Goal: Find contact information: Find contact information

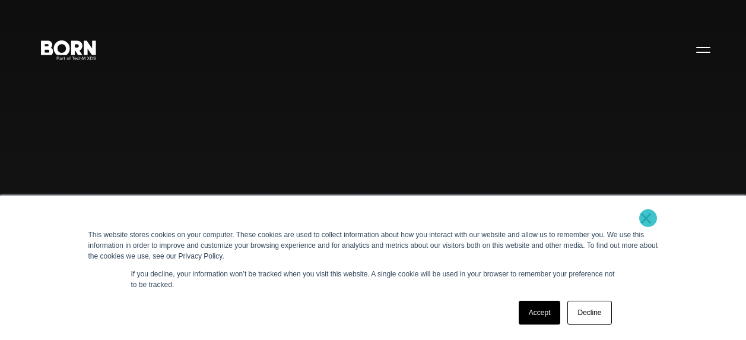
click at [648, 218] on link "×" at bounding box center [646, 218] width 14 height 11
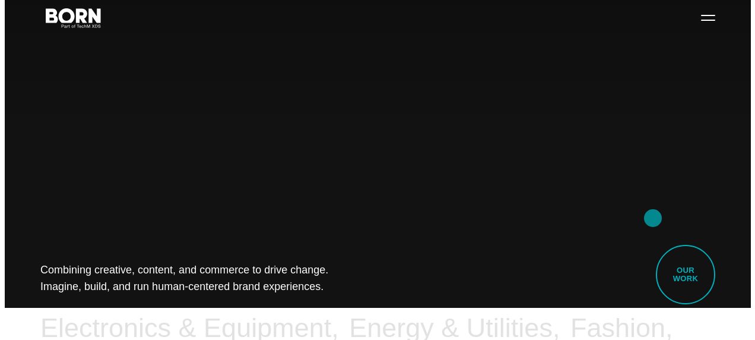
scroll to position [31, 0]
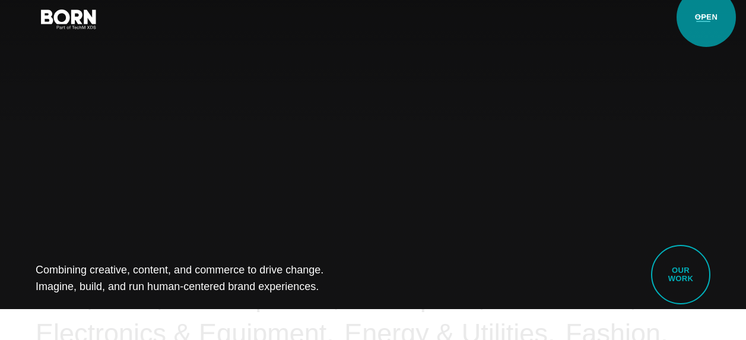
click at [707, 17] on button "Primary Menu" at bounding box center [703, 18] width 29 height 25
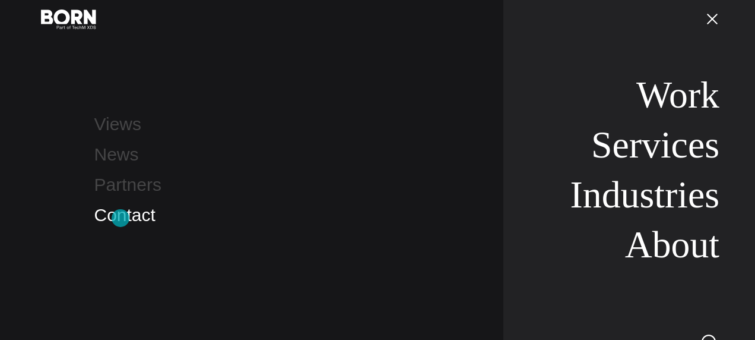
click at [121, 218] on link "Contact" at bounding box center [124, 215] width 61 height 20
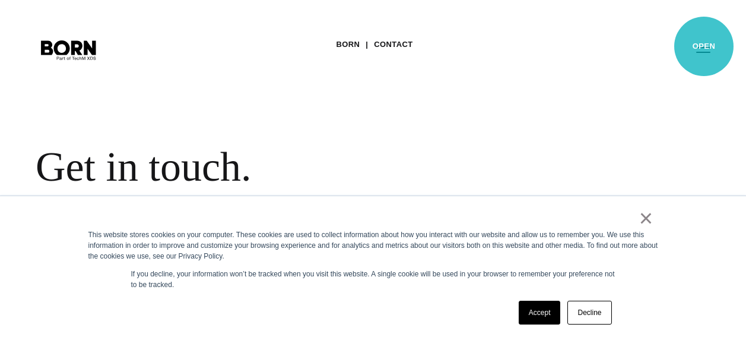
click at [704, 46] on button "Primary Menu" at bounding box center [703, 49] width 29 height 25
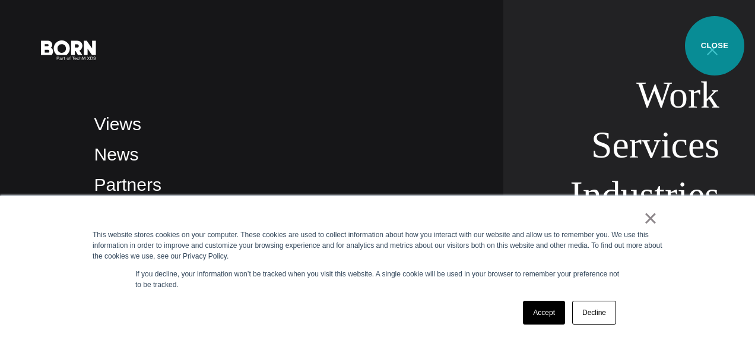
click at [715, 46] on button "Primary Menu" at bounding box center [712, 49] width 29 height 25
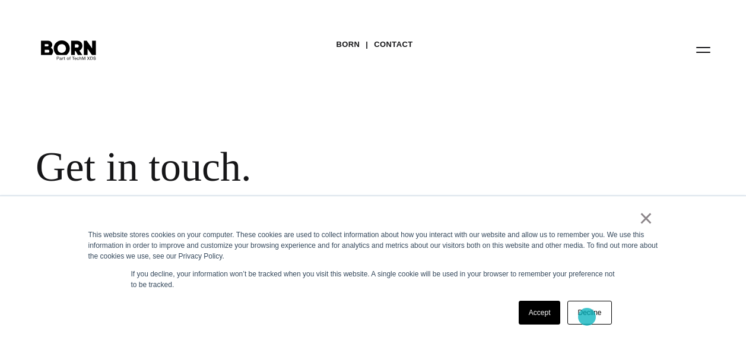
click at [587, 316] on link "Decline" at bounding box center [590, 312] width 44 height 24
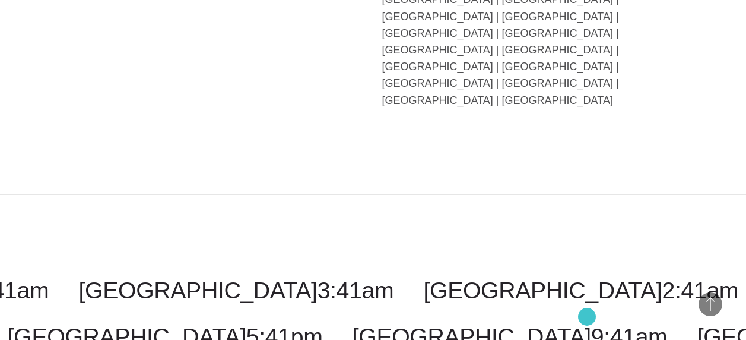
scroll to position [2959, 0]
